Goal: Navigation & Orientation: Find specific page/section

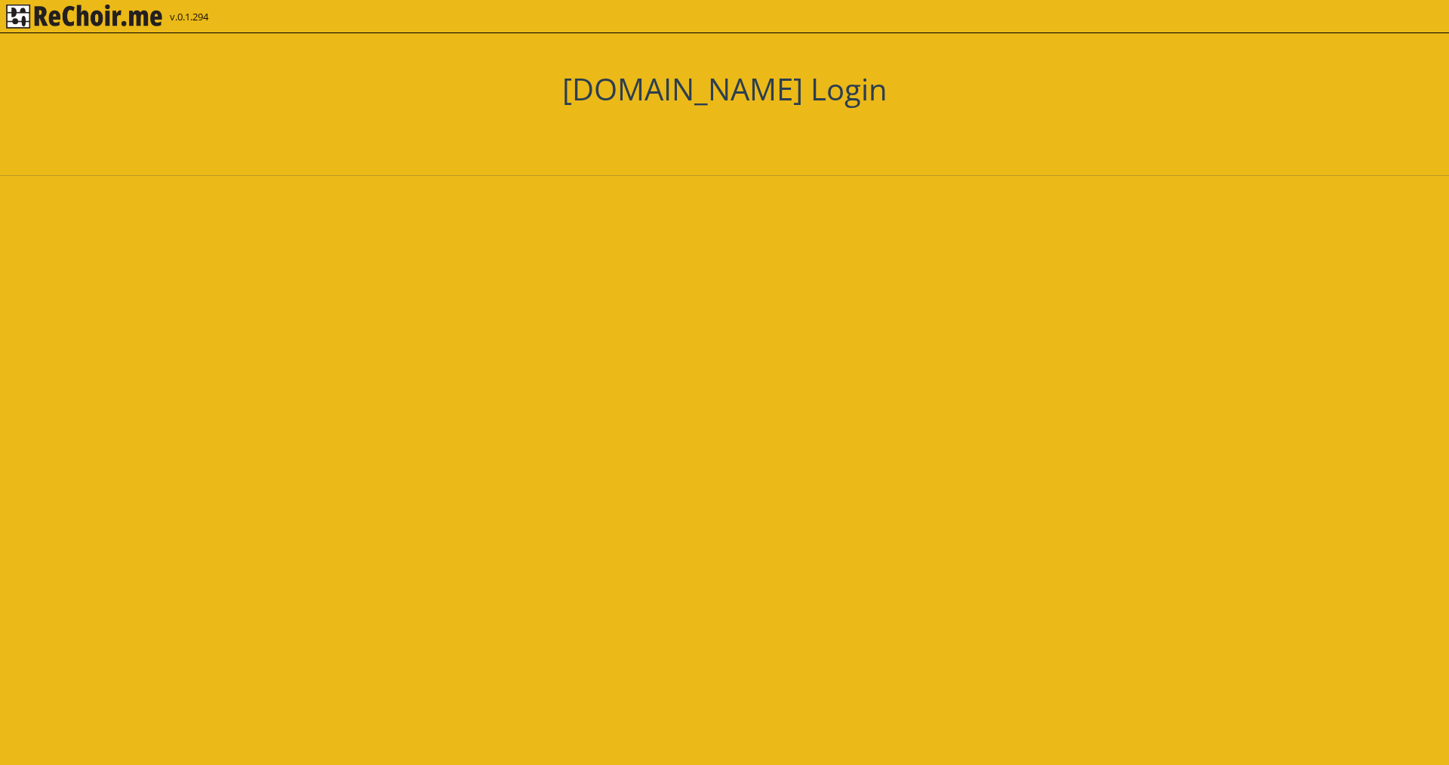
click at [670, 128] on div "Zaloguj się przez Google. Otwiera się w nowej karcie" at bounding box center [693, 135] width 165 height 33
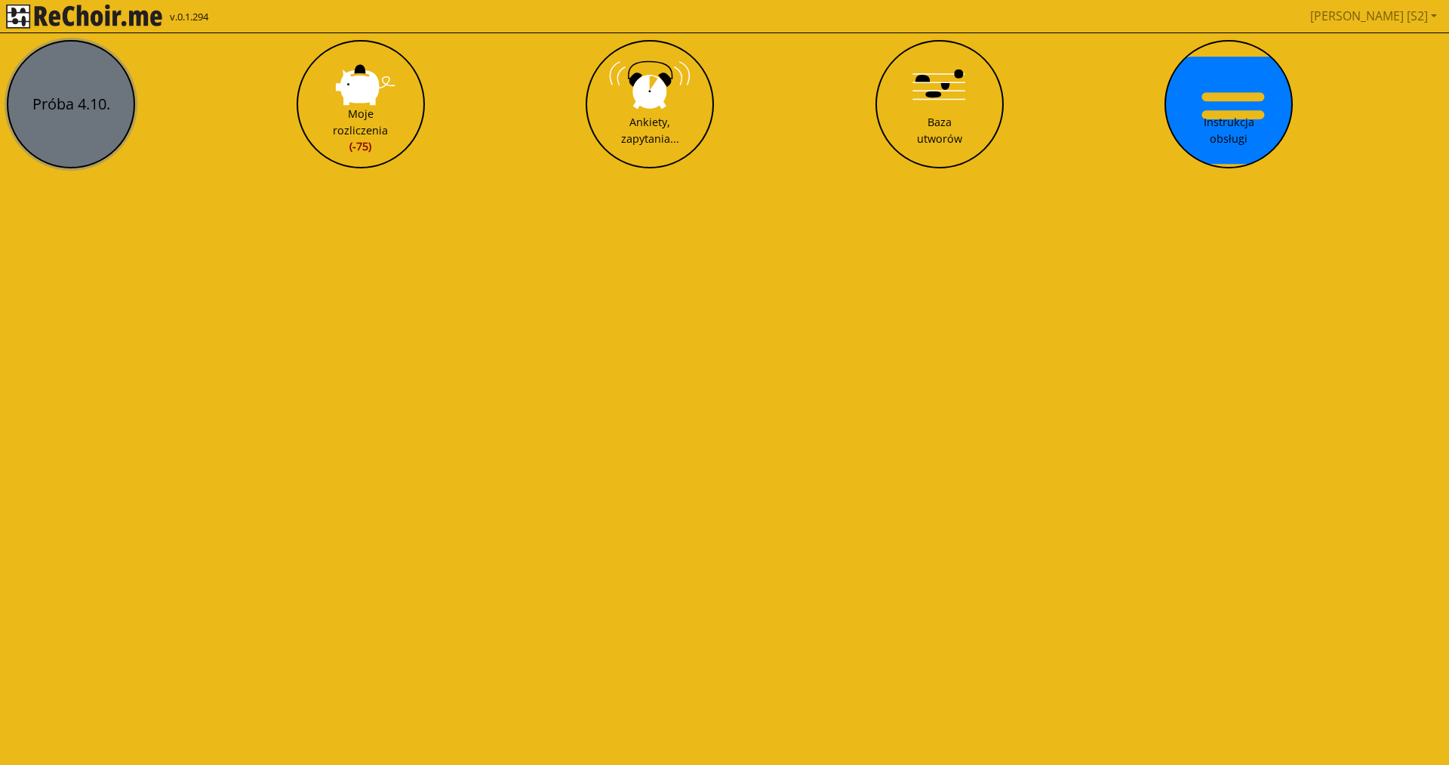
click at [58, 106] on button "Próba 4.10." at bounding box center [71, 104] width 128 height 128
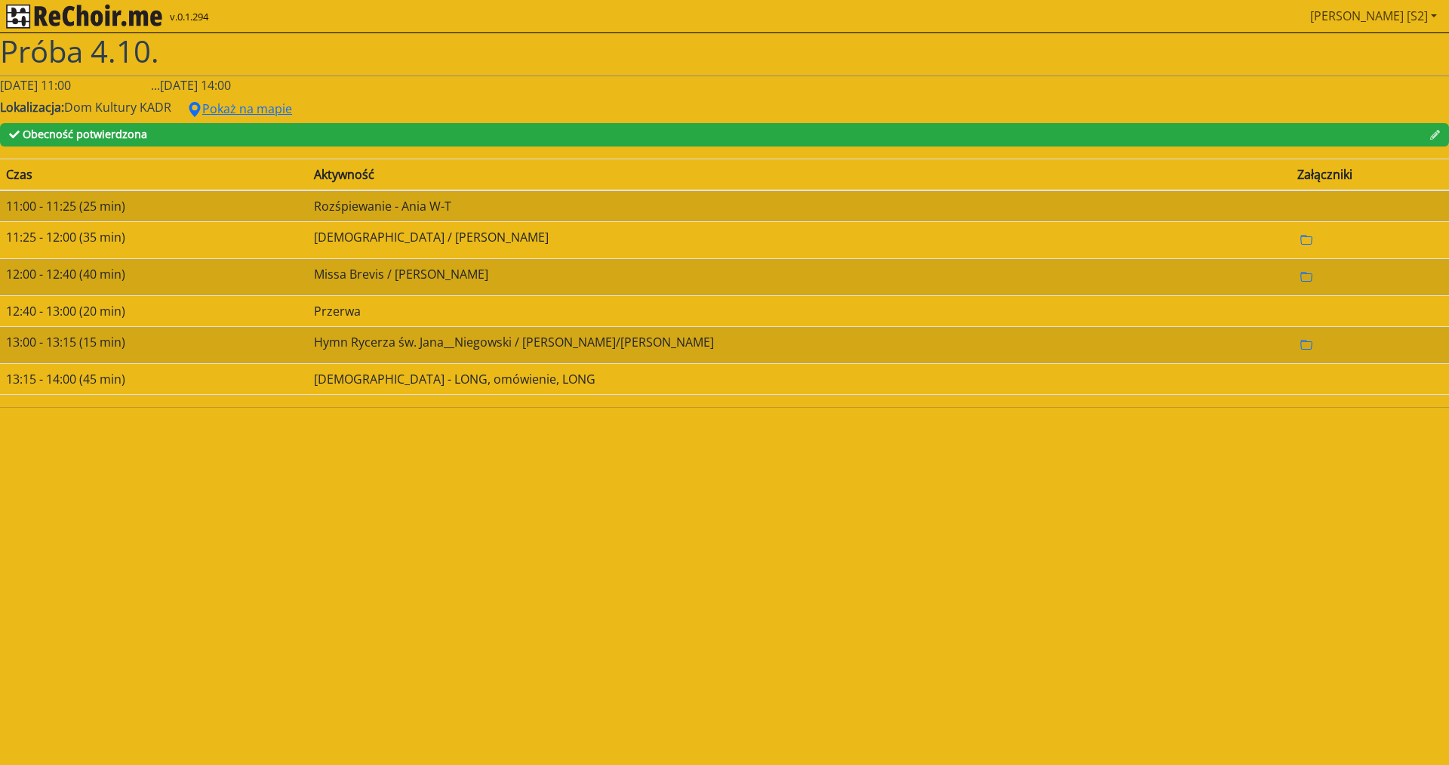
click at [1432, 17] on link "[PERSON_NAME] [S2]" at bounding box center [1373, 16] width 139 height 30
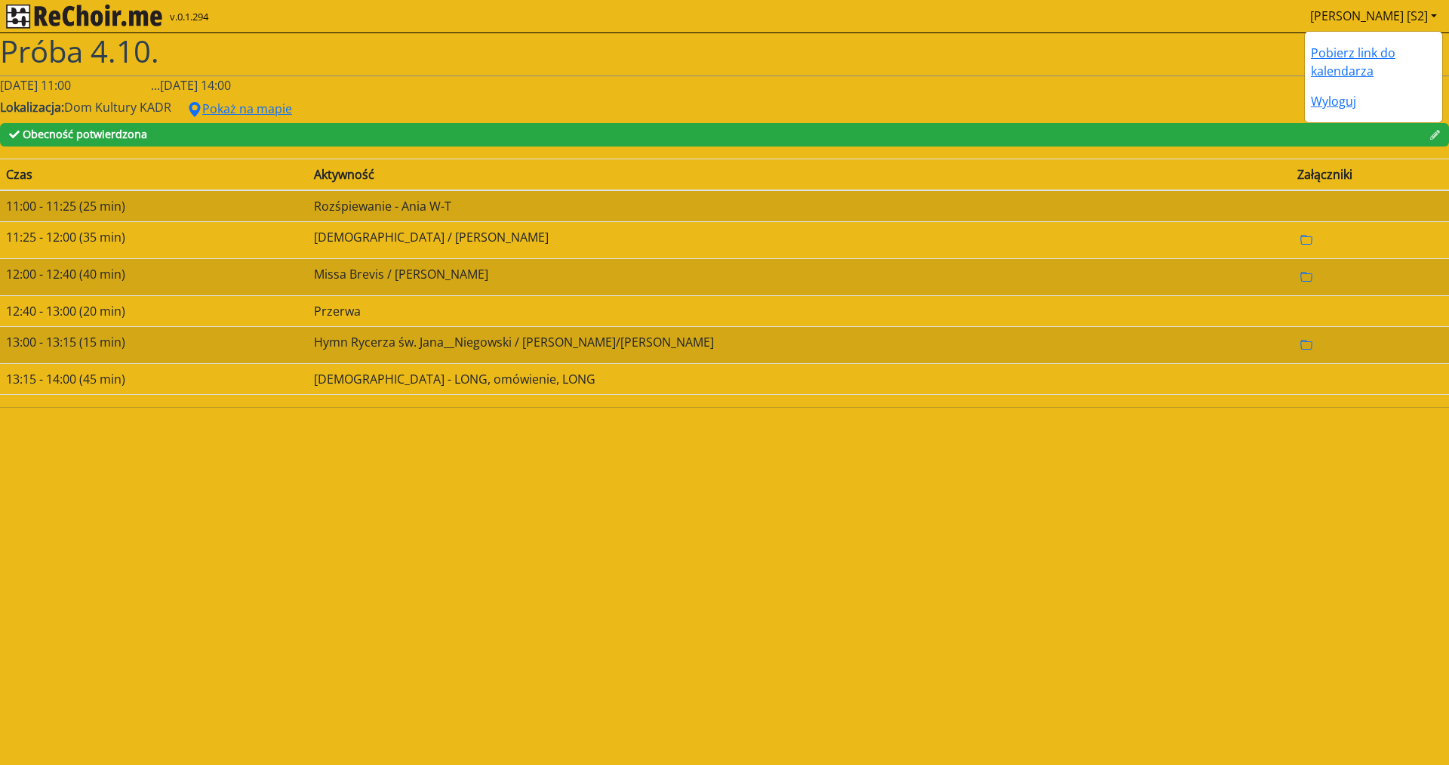
click at [62, 54] on span "Próba 4.10." at bounding box center [79, 51] width 159 height 42
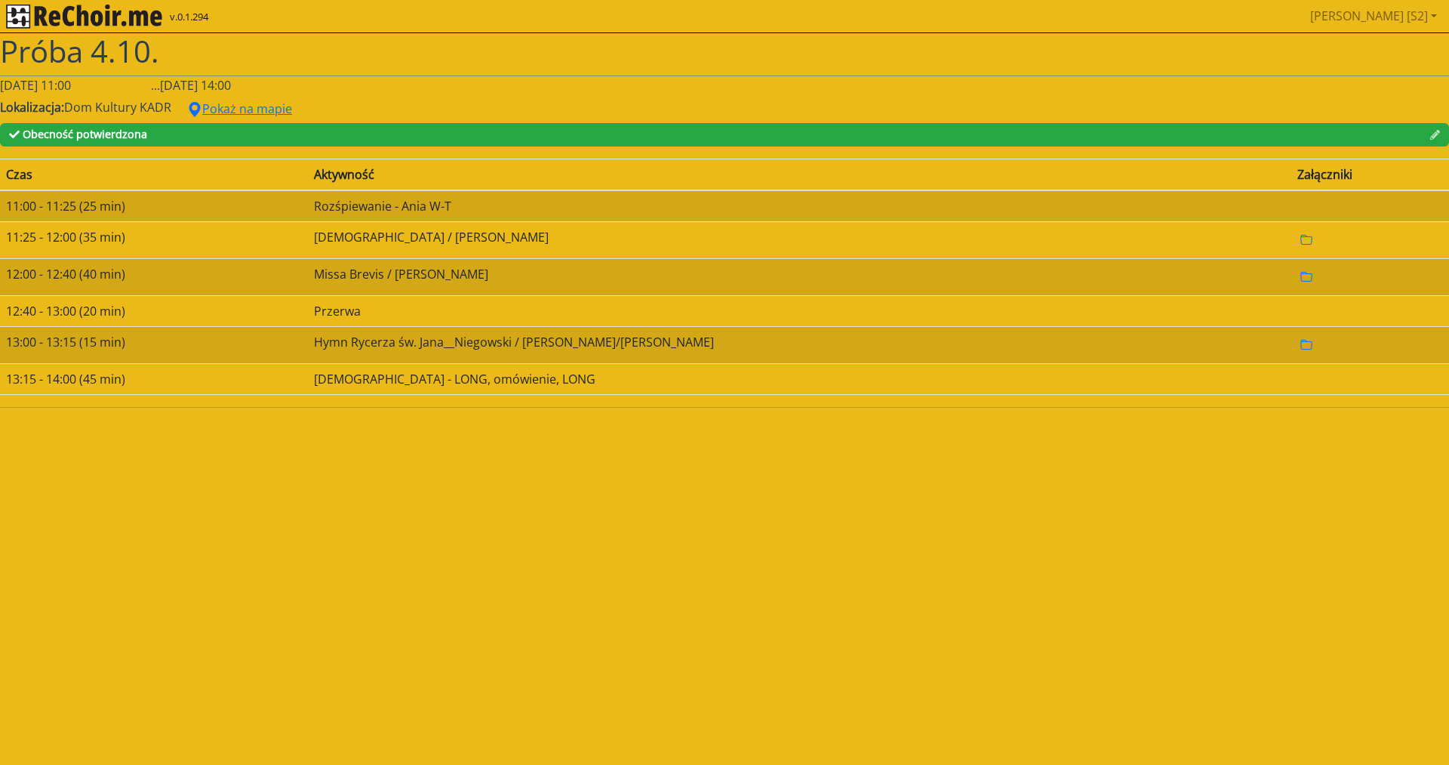
click at [29, 16] on img "rekłajer mi" at bounding box center [84, 17] width 156 height 24
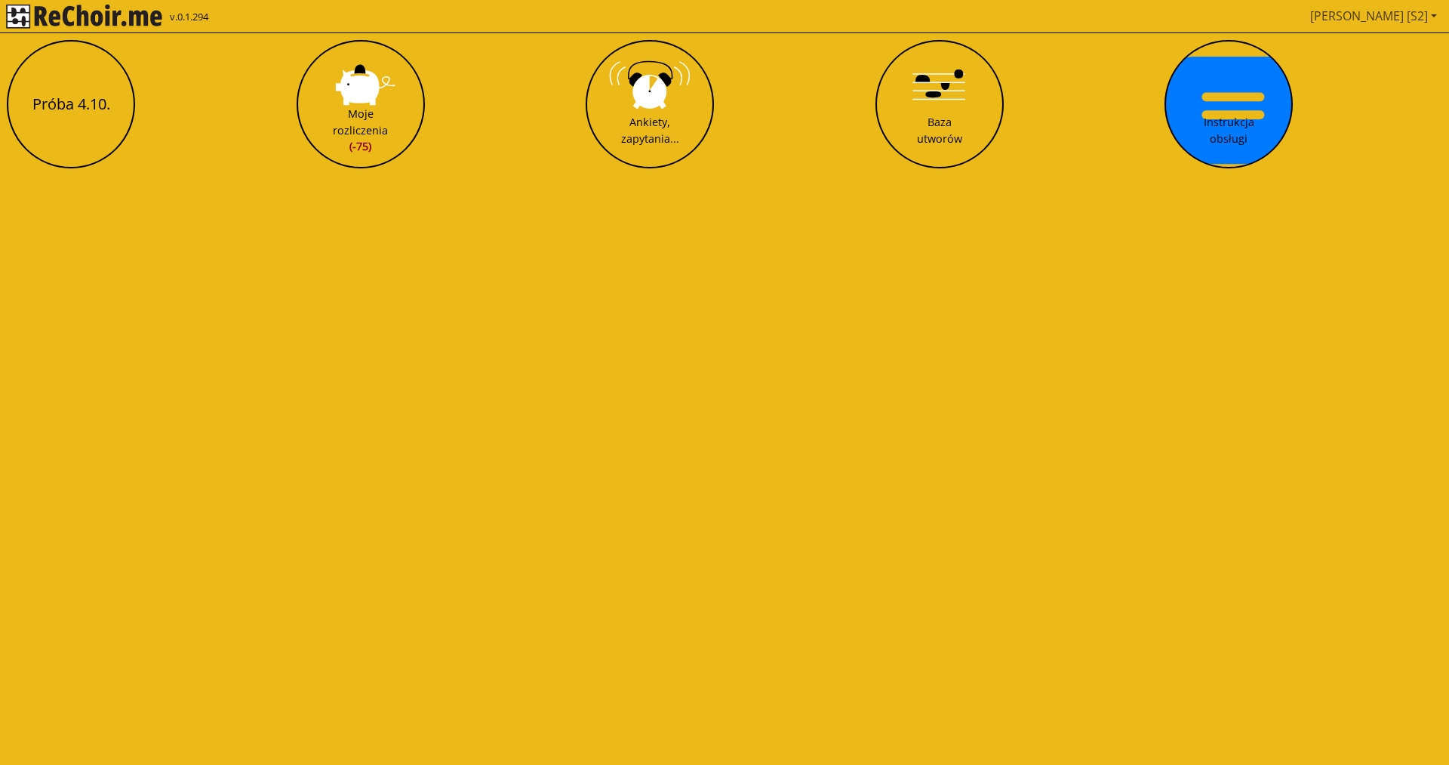
click at [1378, 15] on link "[PERSON_NAME] [S2]" at bounding box center [1373, 16] width 139 height 30
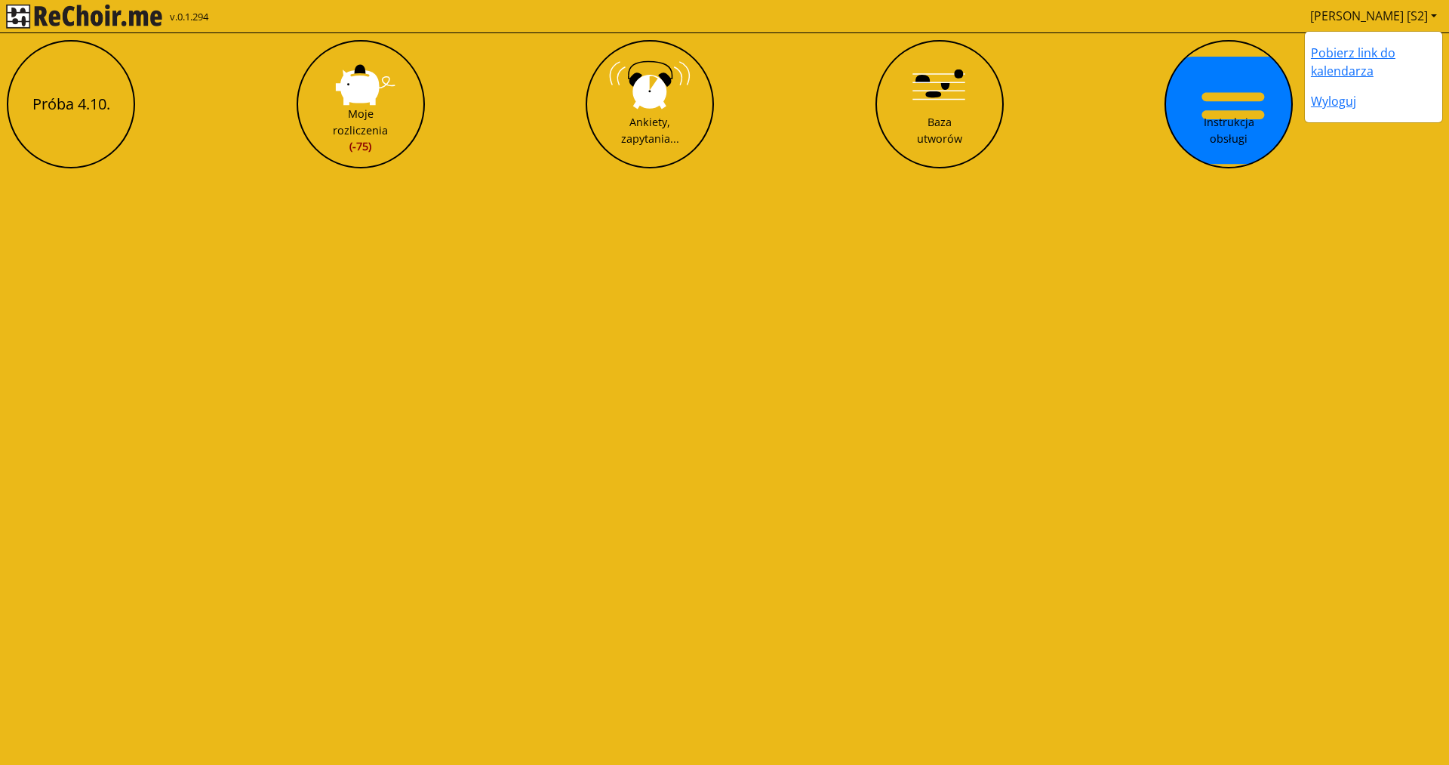
drag, startPoint x: 1328, startPoint y: 254, endPoint x: 857, endPoint y: 11, distance: 529.7
click at [1310, 181] on html "v.0.1.294 [PERSON_NAME] [S2] Pobierz link do kalendarza Wyloguj Próba 4.10. Moj…" at bounding box center [724, 90] width 1449 height 181
